Goal: Task Accomplishment & Management: Complete application form

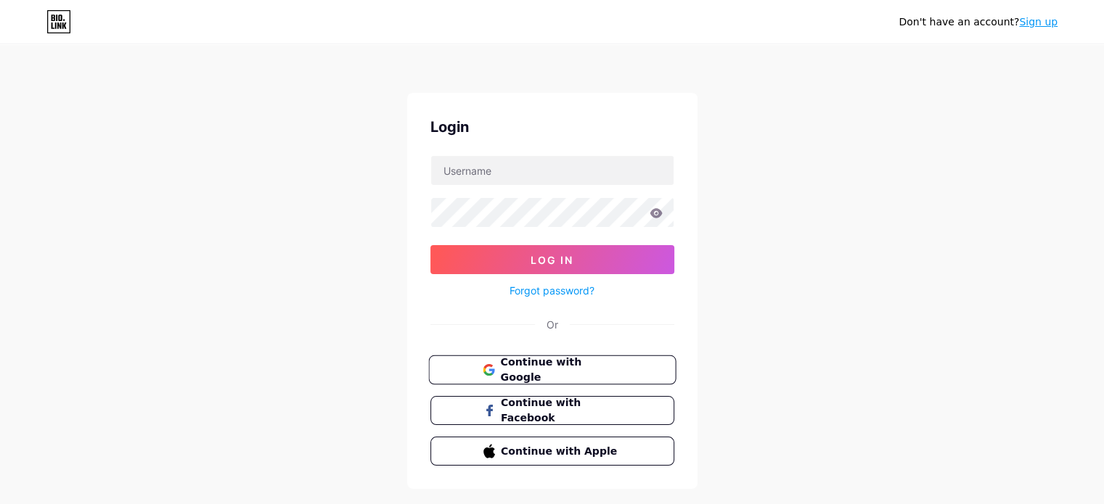
click at [527, 374] on span "Continue with Google" at bounding box center [560, 370] width 121 height 31
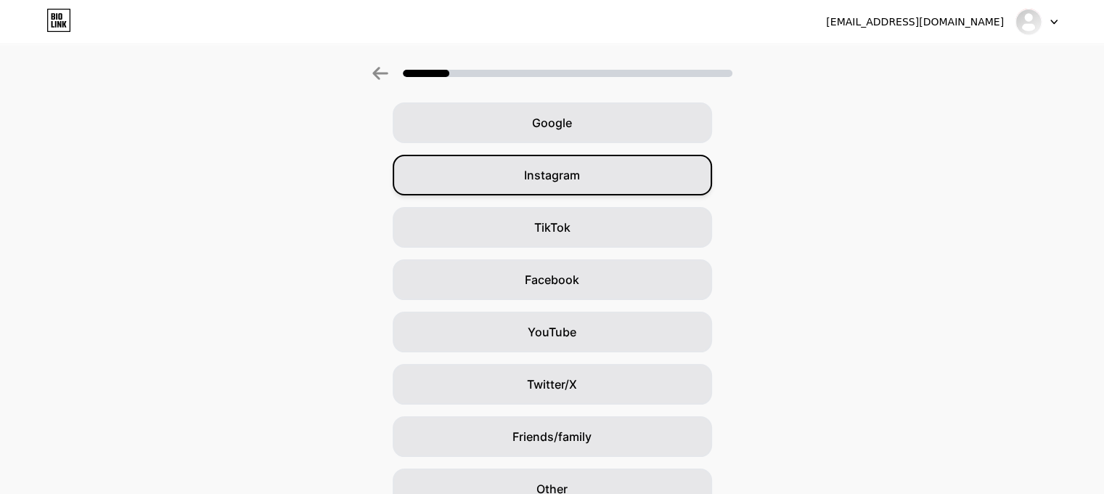
scroll to position [60, 0]
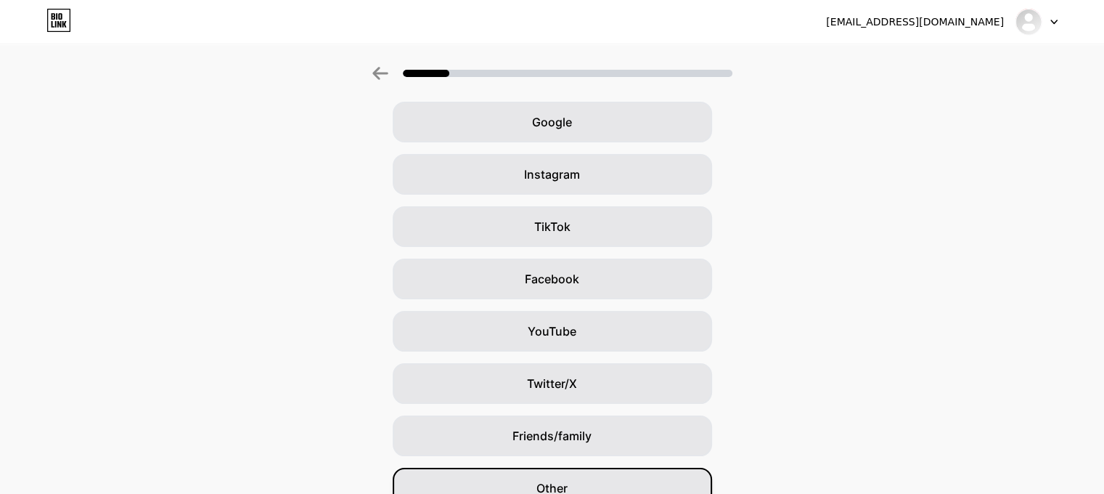
click at [523, 488] on div "Other" at bounding box center [552, 487] width 319 height 41
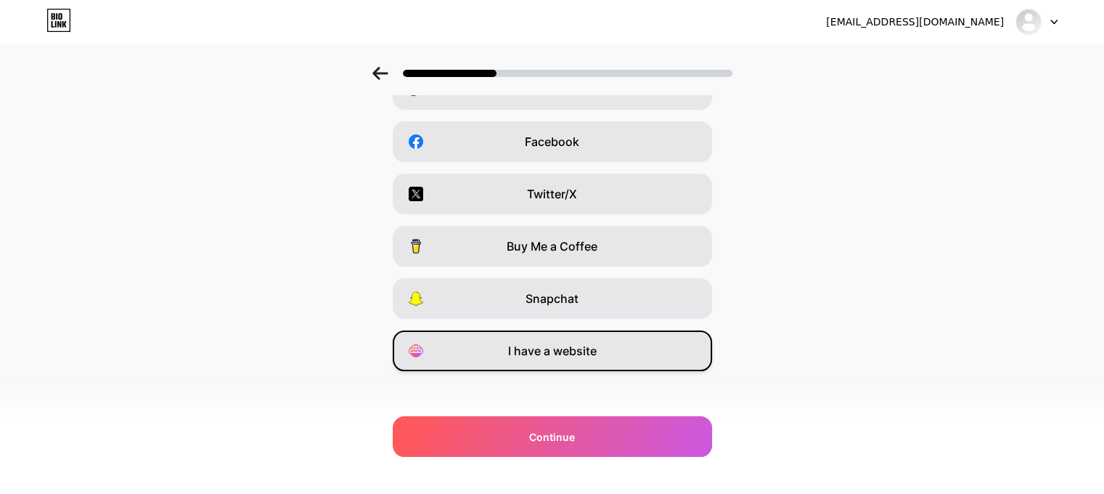
scroll to position [0, 0]
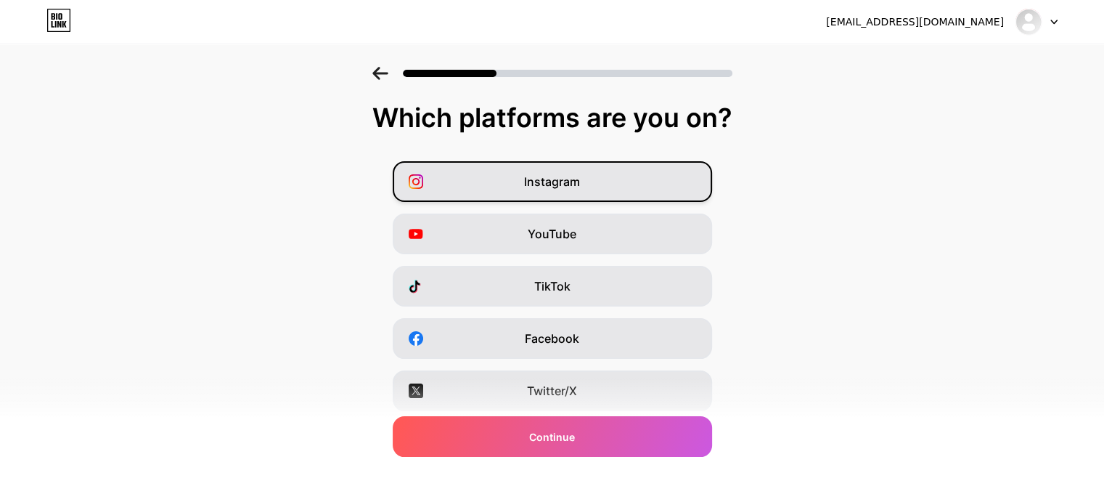
click at [458, 188] on div "Instagram" at bounding box center [552, 181] width 319 height 41
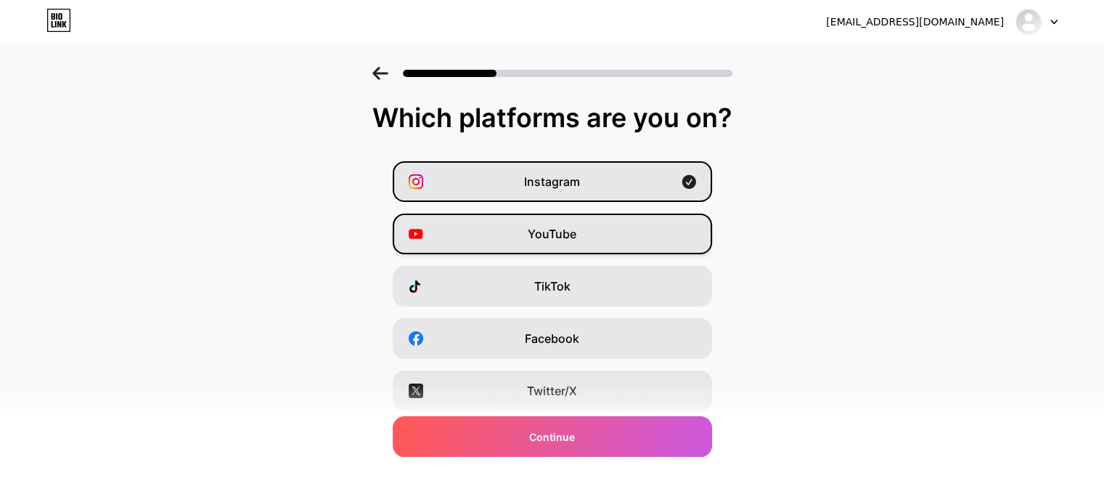
click at [444, 222] on div "YouTube" at bounding box center [552, 233] width 319 height 41
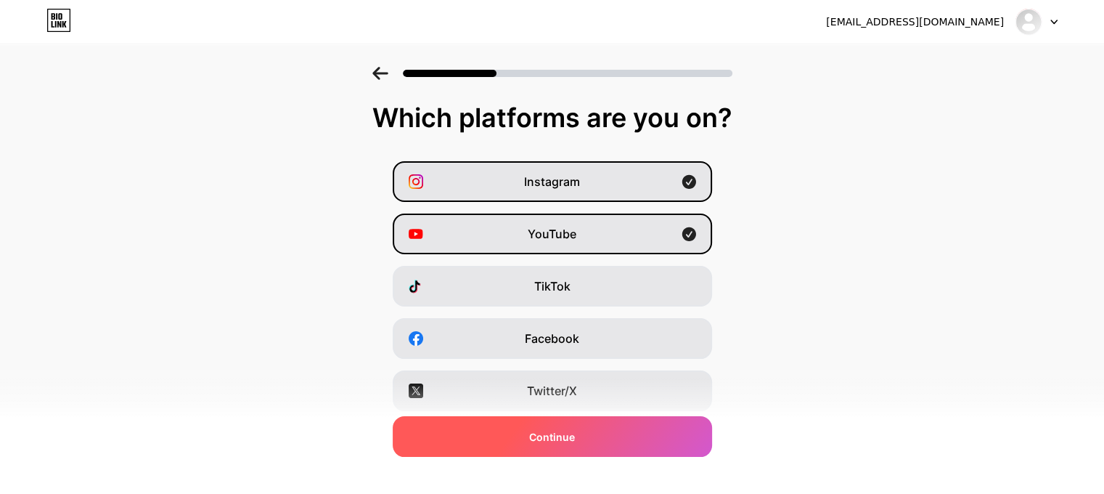
click at [515, 427] on div "Continue" at bounding box center [552, 436] width 319 height 41
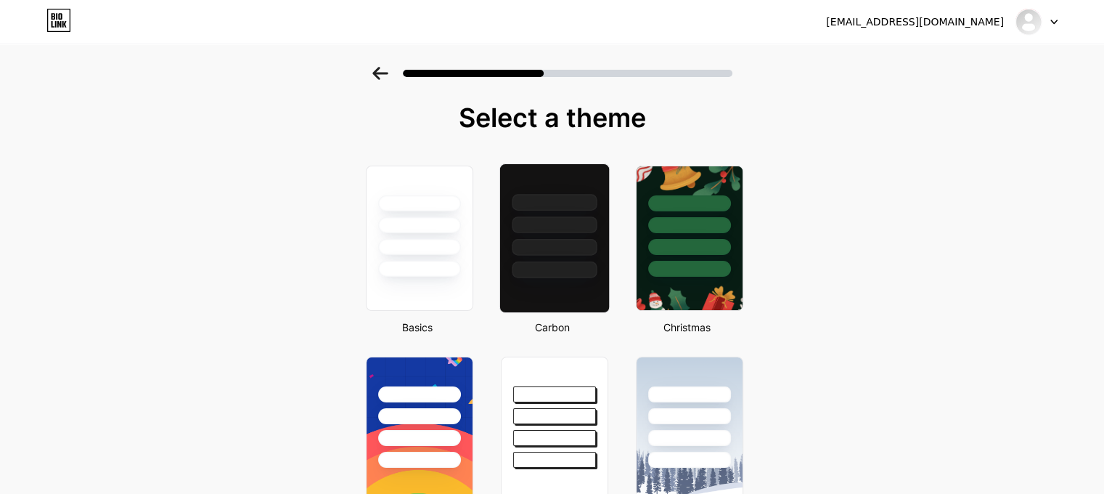
click at [556, 265] on div at bounding box center [554, 269] width 85 height 17
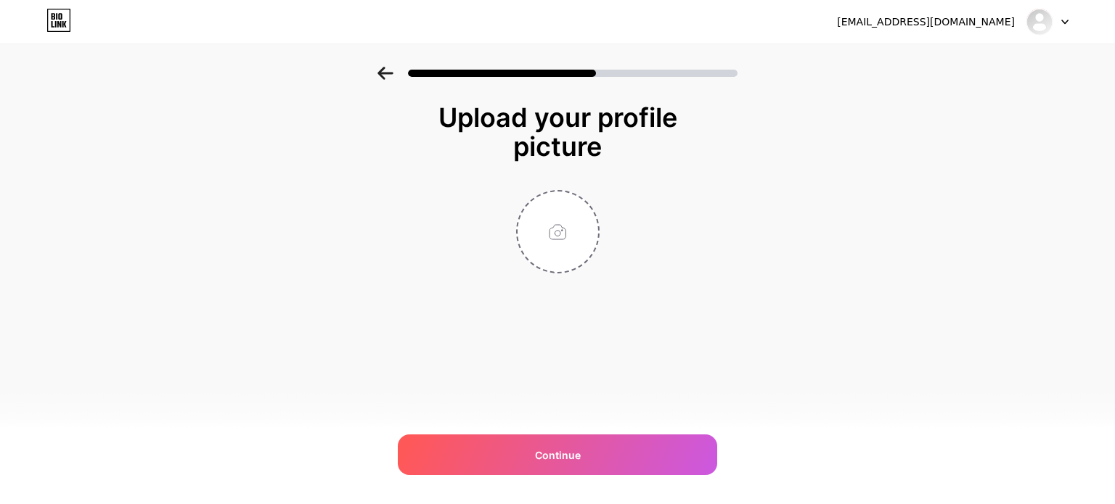
click at [390, 269] on div "Upload your profile picture Continue" at bounding box center [557, 206] width 1115 height 279
click at [563, 229] on input "file" at bounding box center [557, 232] width 81 height 81
type input "C:\fakepath\MMM Black Logo Transparent.png"
click at [554, 223] on img at bounding box center [557, 231] width 83 height 83
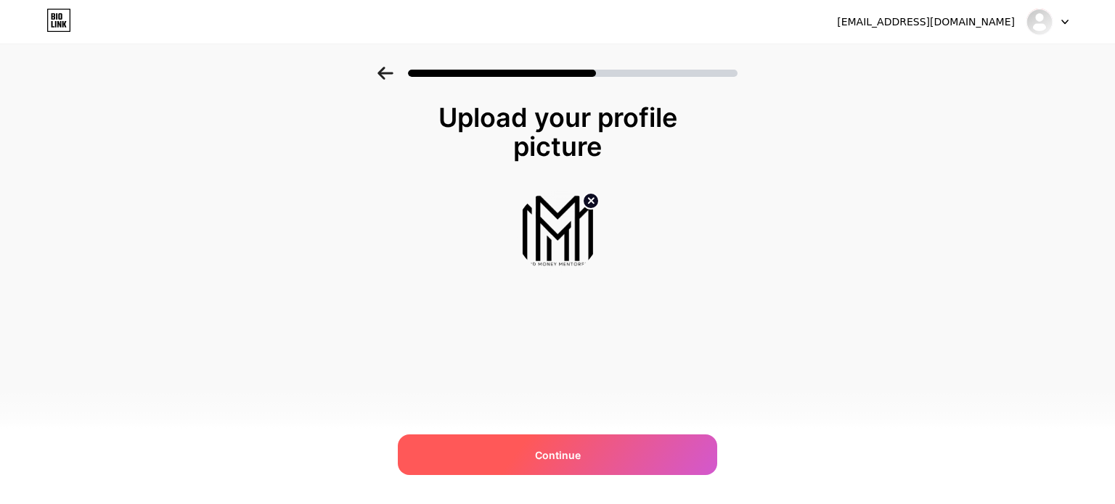
click at [508, 446] on div "Continue" at bounding box center [557, 455] width 319 height 41
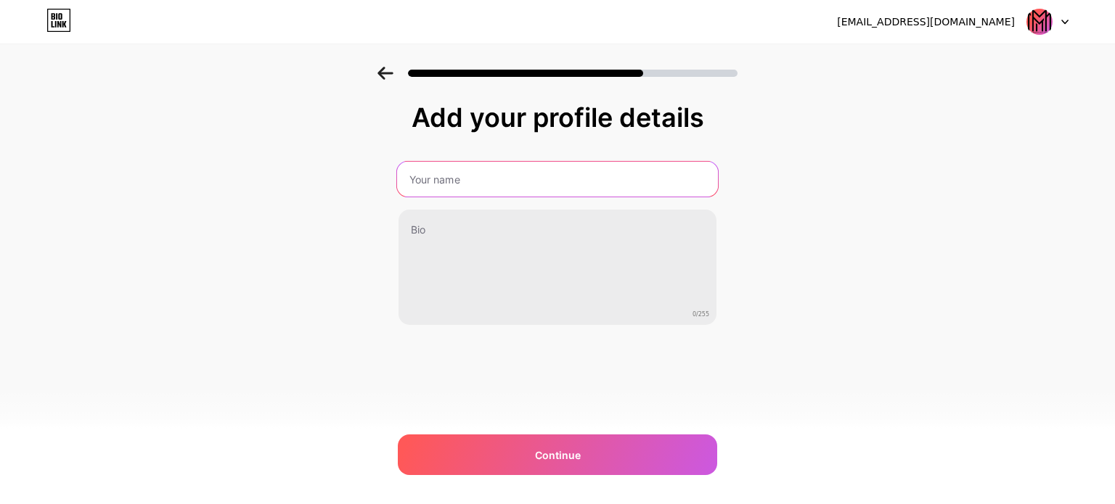
click at [442, 184] on input "text" at bounding box center [557, 179] width 321 height 35
type input "MMM"
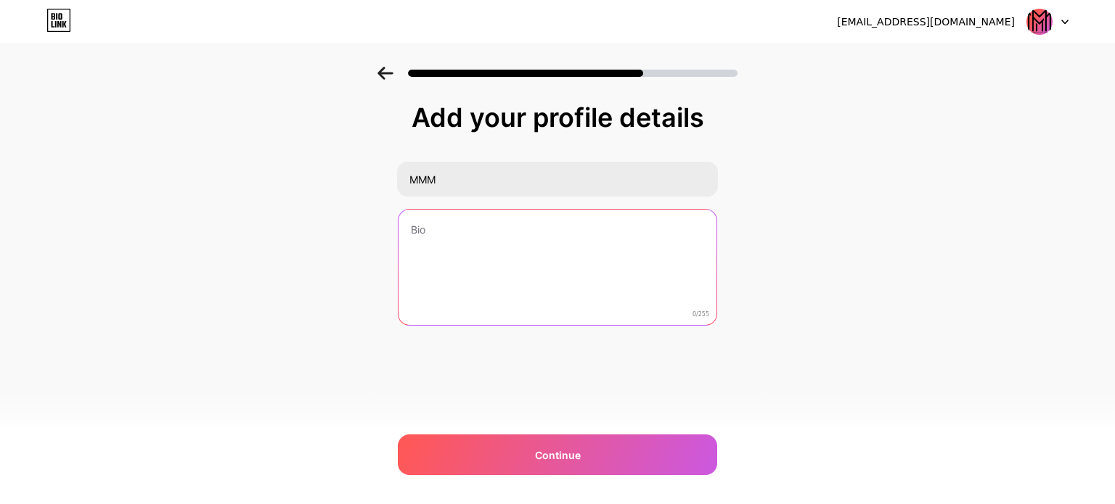
click at [459, 287] on textarea at bounding box center [557, 268] width 318 height 117
drag, startPoint x: 447, startPoint y: 231, endPoint x: 396, endPoint y: 234, distance: 50.9
click at [391, 234] on div "Add your profile details MMM Money Mind Mentorship 21/255 Continue Error" at bounding box center [557, 233] width 1115 height 332
click at [437, 226] on textarea "Mind Mentorship" at bounding box center [557, 268] width 321 height 118
type textarea "Mind Money Mentorship"
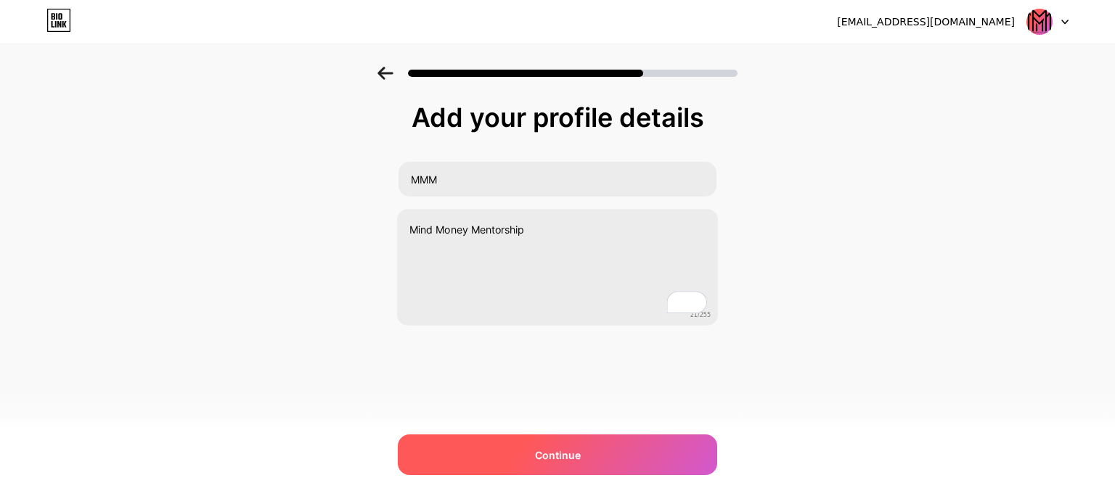
click at [539, 464] on div "Continue" at bounding box center [557, 455] width 319 height 41
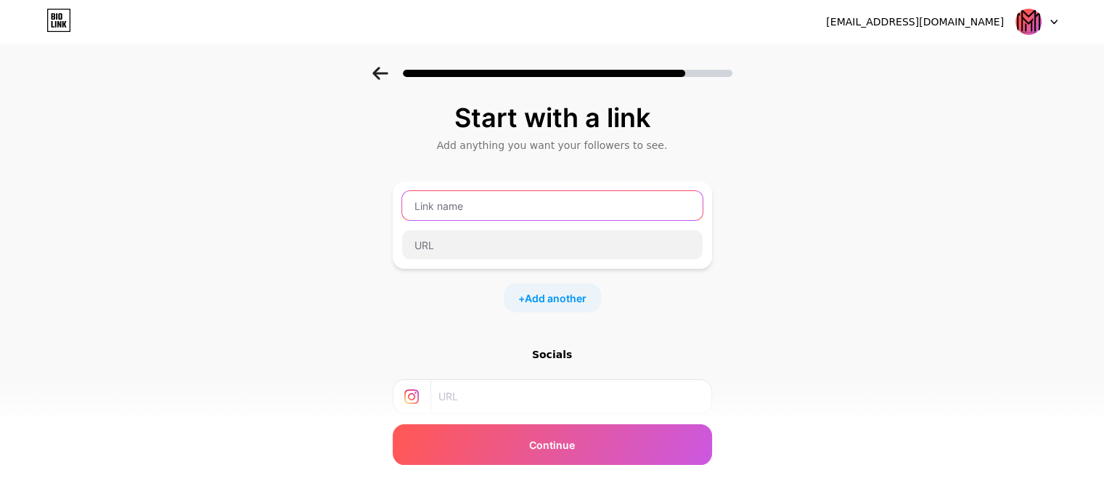
click at [464, 213] on input "text" at bounding box center [552, 205] width 300 height 29
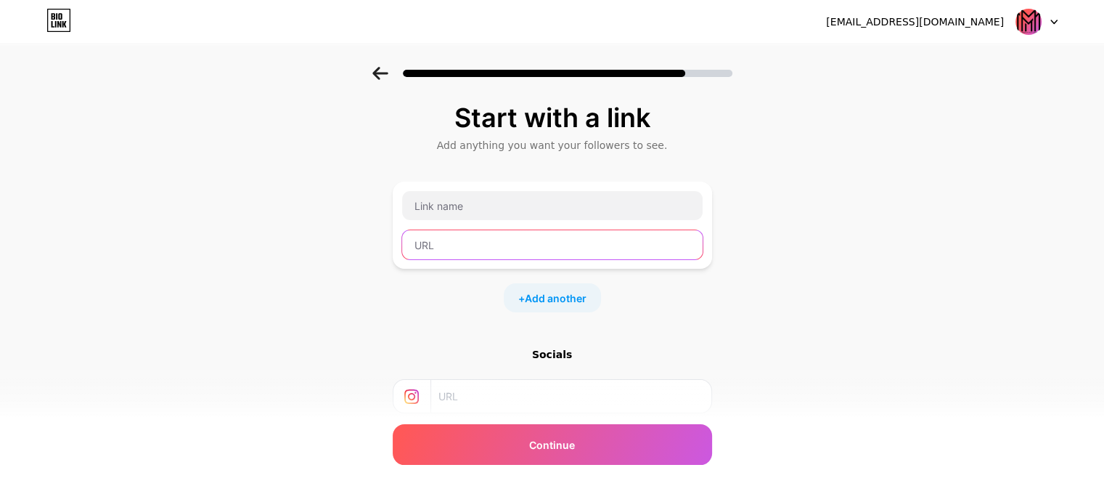
click at [495, 257] on input "text" at bounding box center [552, 244] width 300 height 29
paste input "[URL][DOMAIN_NAME]"
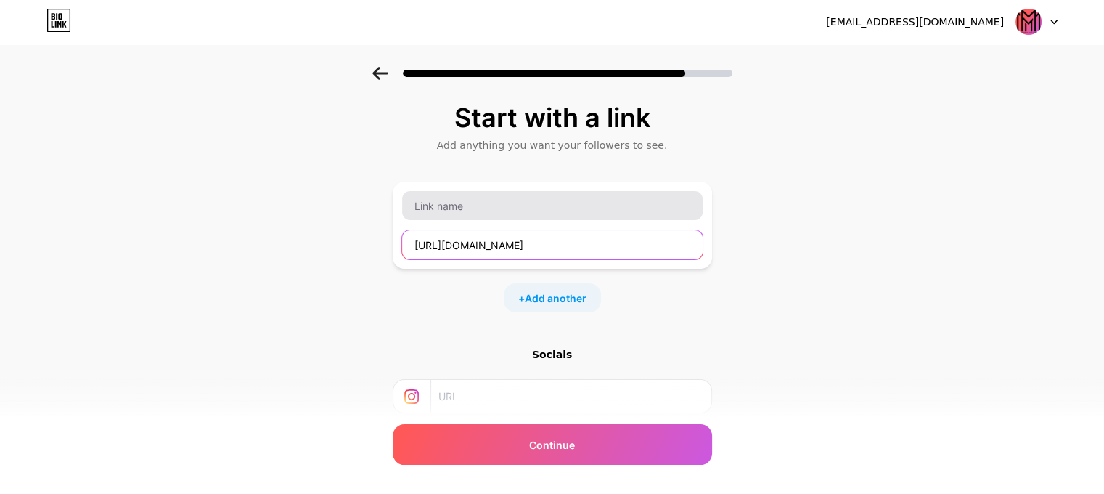
type input "[URL][DOMAIN_NAME]"
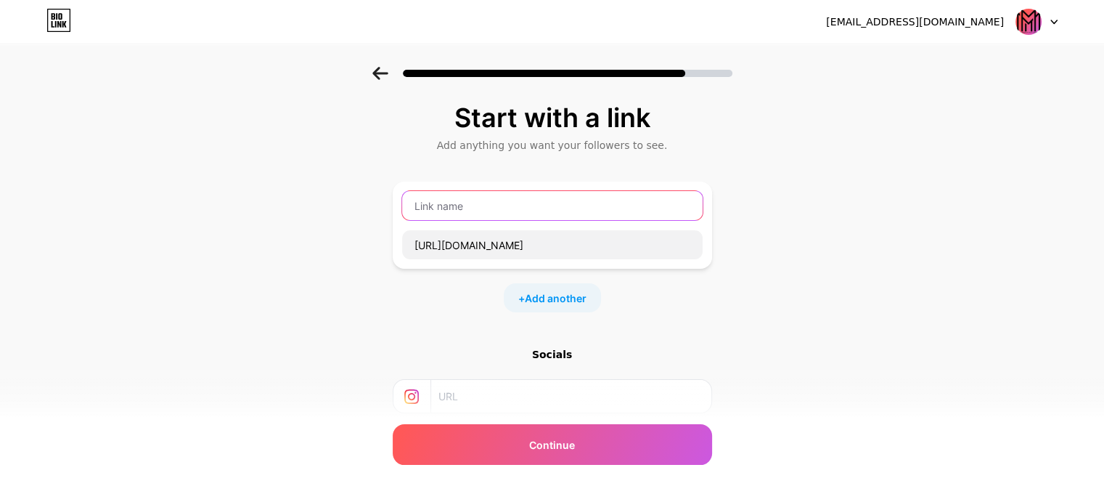
scroll to position [0, 0]
click at [508, 209] on input "text" at bounding box center [552, 205] width 300 height 29
paste input "From Idea to Income: Business Fundamentals."
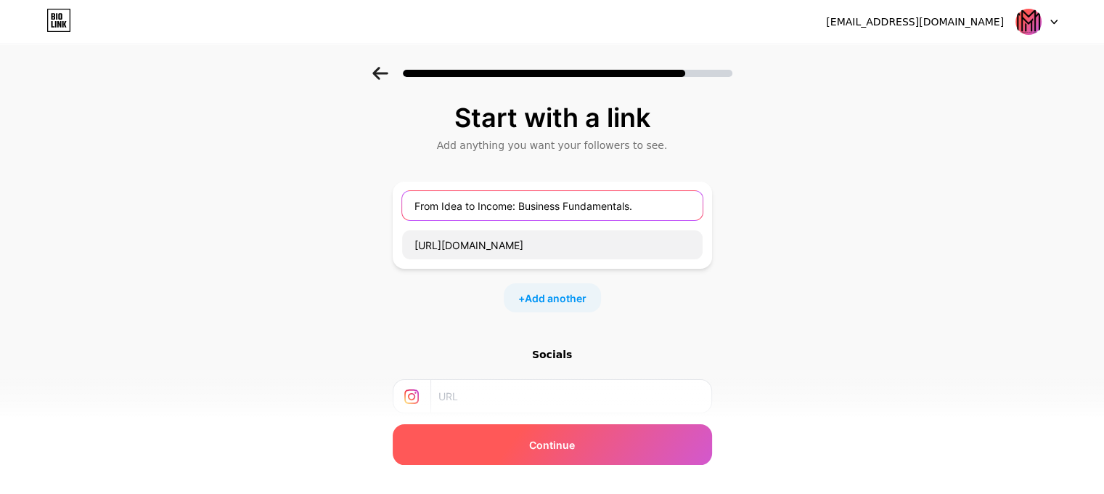
type input "From Idea to Income: Business Fundamentals."
click at [513, 435] on div "Continue" at bounding box center [552, 444] width 319 height 41
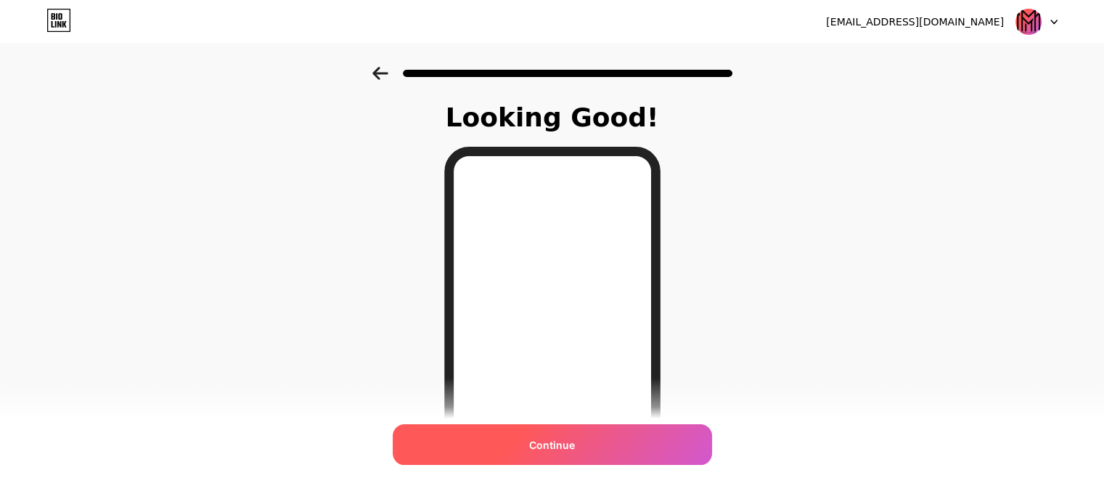
click at [501, 444] on div "Continue" at bounding box center [552, 444] width 319 height 41
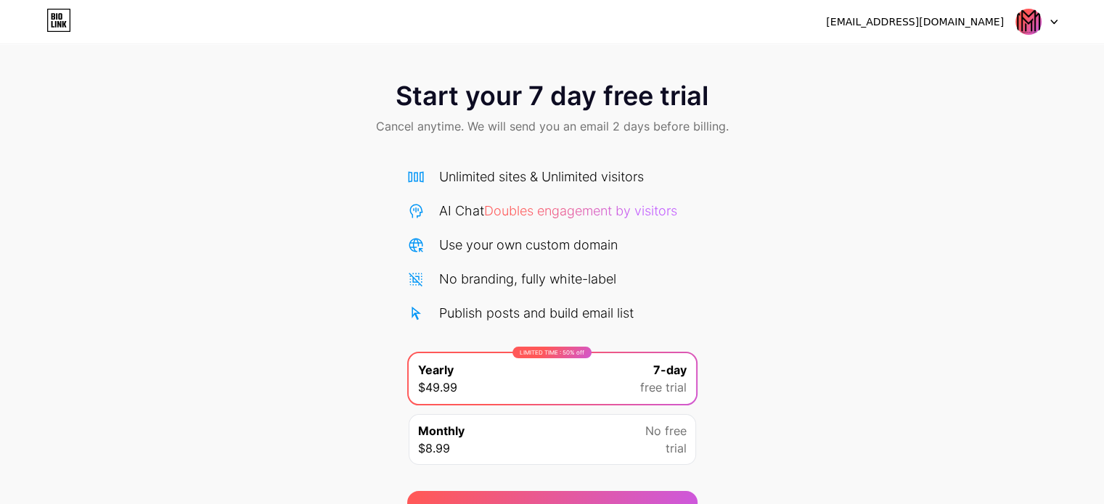
click at [432, 89] on span "Start your 7 day free trial" at bounding box center [552, 95] width 313 height 29
click at [989, 22] on div "[EMAIL_ADDRESS][DOMAIN_NAME]" at bounding box center [915, 22] width 178 height 15
click at [1054, 21] on icon at bounding box center [1053, 22] width 7 height 5
click at [827, 29] on div "[EMAIL_ADDRESS][DOMAIN_NAME] Logout" at bounding box center [552, 22] width 1104 height 26
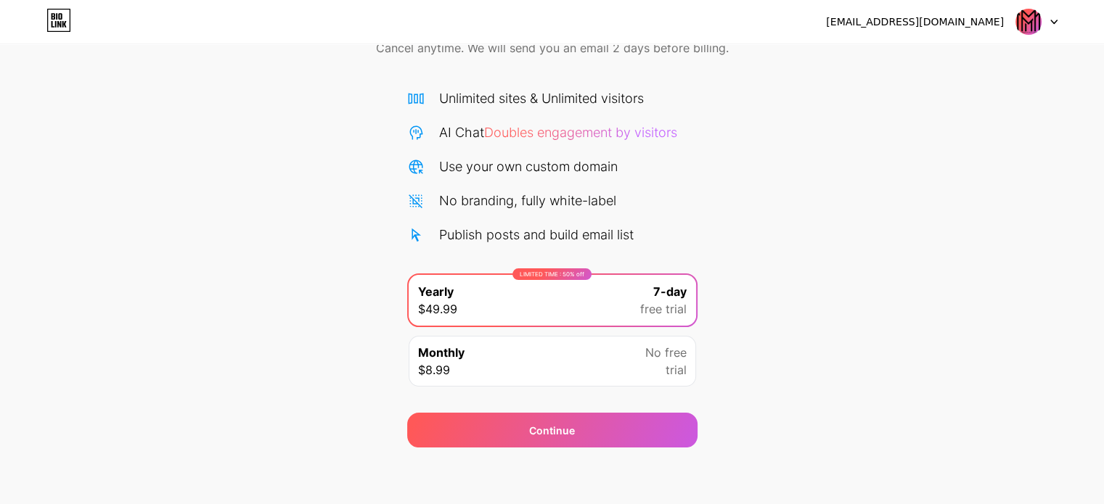
click at [74, 14] on div "[EMAIL_ADDRESS][DOMAIN_NAME] Logout" at bounding box center [552, 22] width 1104 height 26
drag, startPoint x: 73, startPoint y: 15, endPoint x: 61, endPoint y: 17, distance: 11.8
click at [61, 17] on div "[EMAIL_ADDRESS][DOMAIN_NAME] Logout" at bounding box center [552, 22] width 1104 height 26
click at [61, 17] on icon at bounding box center [60, 16] width 4 height 7
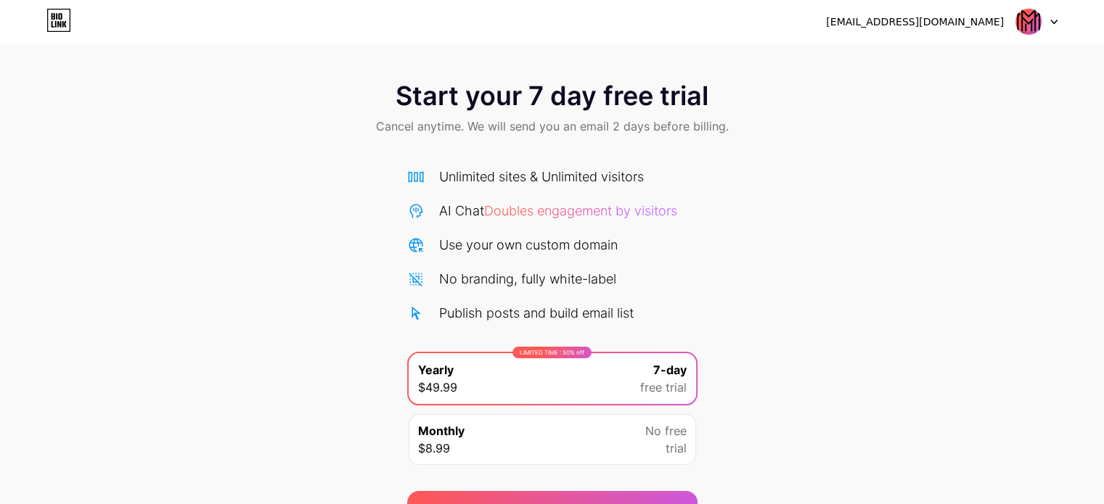
click at [981, 17] on div "[EMAIL_ADDRESS][DOMAIN_NAME]" at bounding box center [915, 22] width 178 height 15
click at [1056, 17] on div "[EMAIL_ADDRESS][DOMAIN_NAME] Logout" at bounding box center [552, 22] width 1104 height 26
click at [1056, 17] on div at bounding box center [1036, 22] width 42 height 26
